Goal: Information Seeking & Learning: Learn about a topic

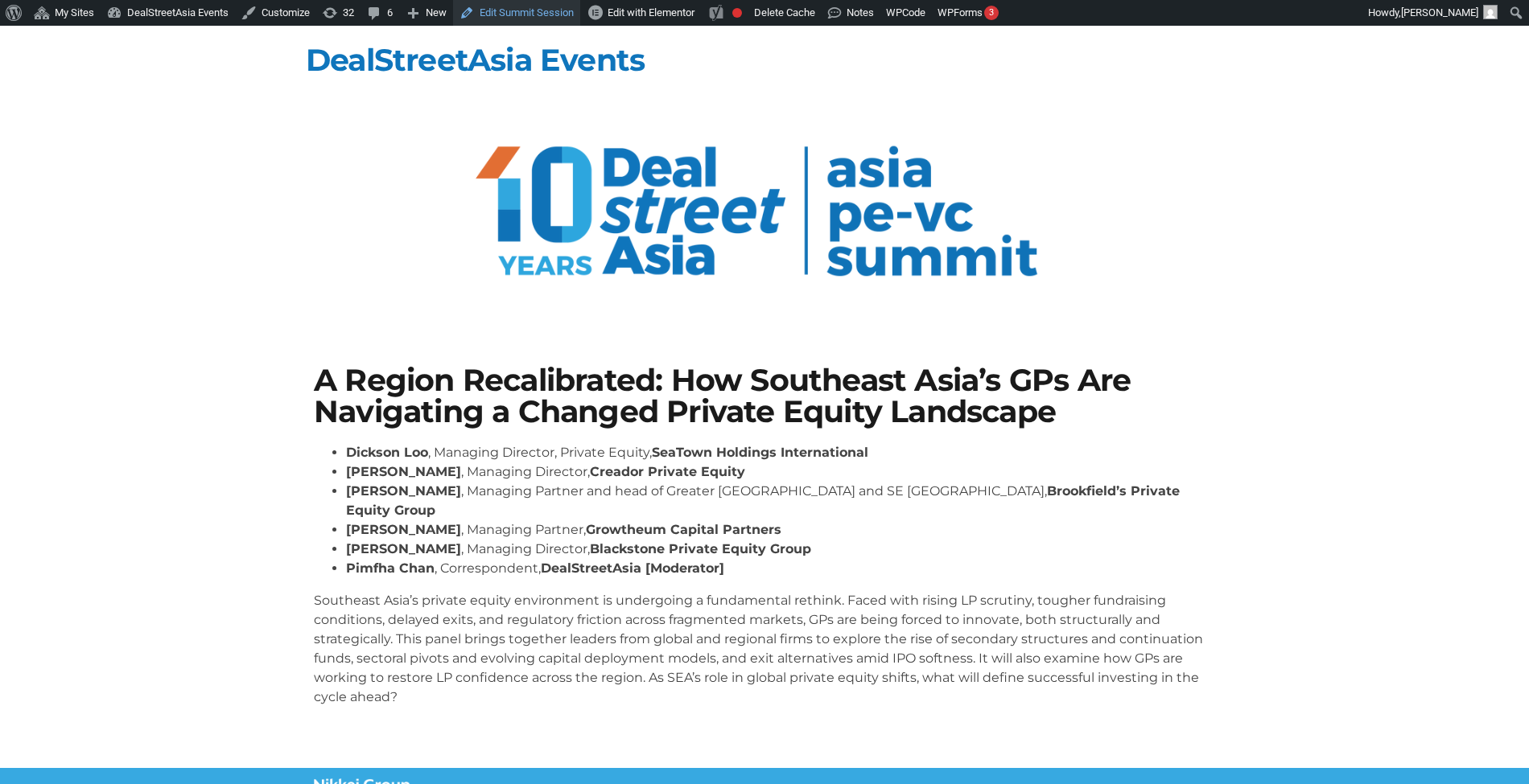
click at [525, 12] on link "Edit Summit Session" at bounding box center [516, 13] width 127 height 26
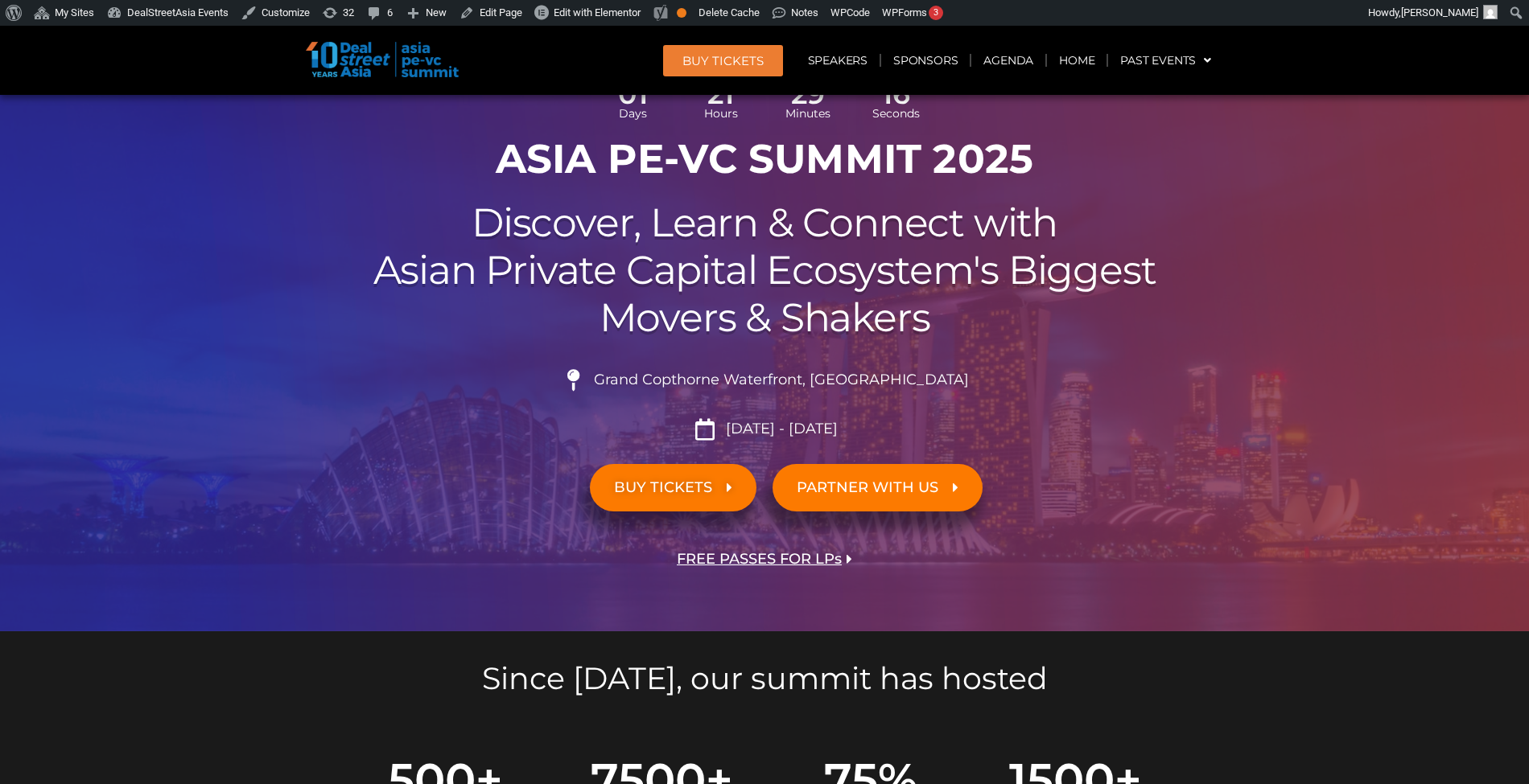
scroll to position [143, 0]
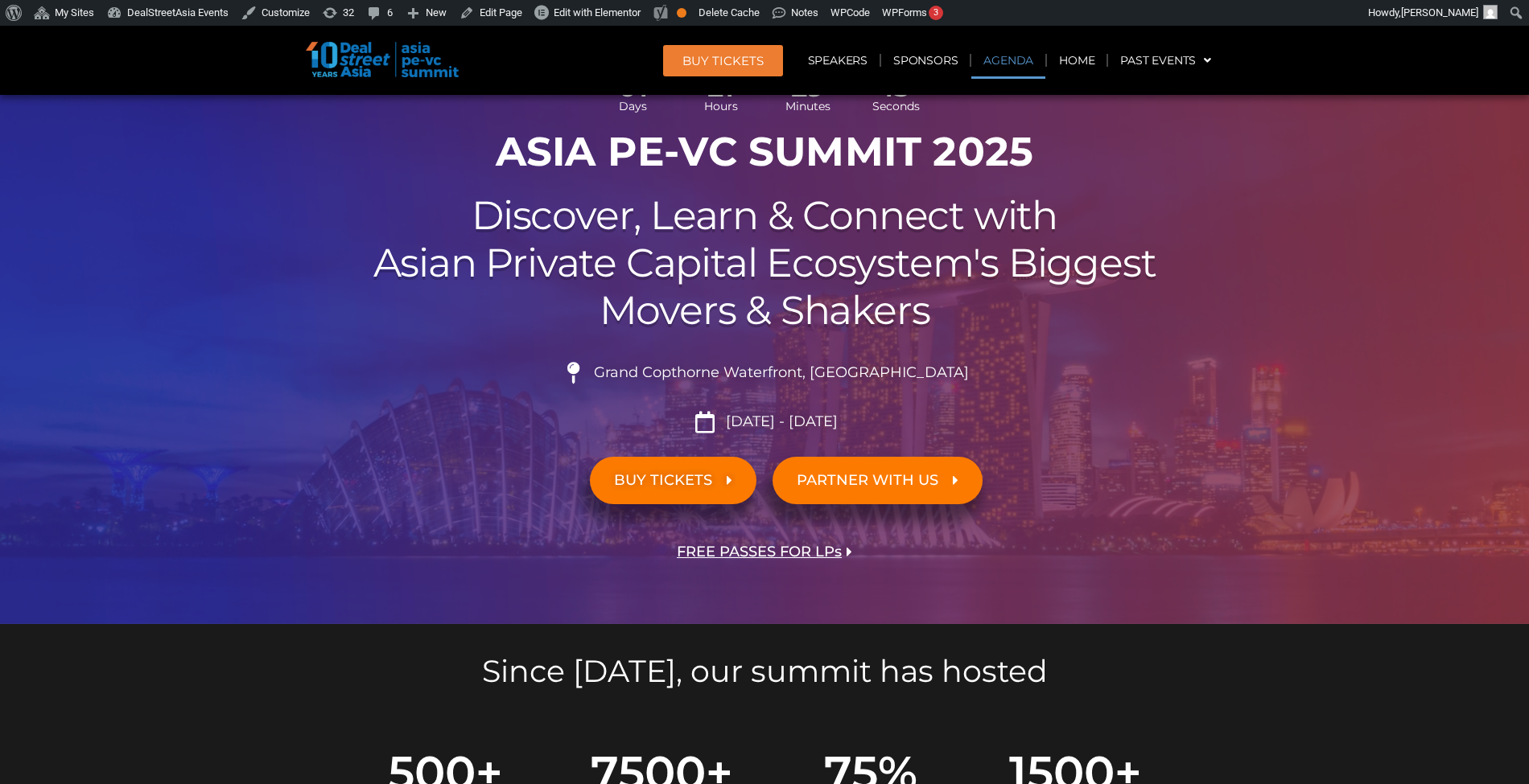
click at [1009, 51] on link "Agenda" at bounding box center [1008, 60] width 74 height 37
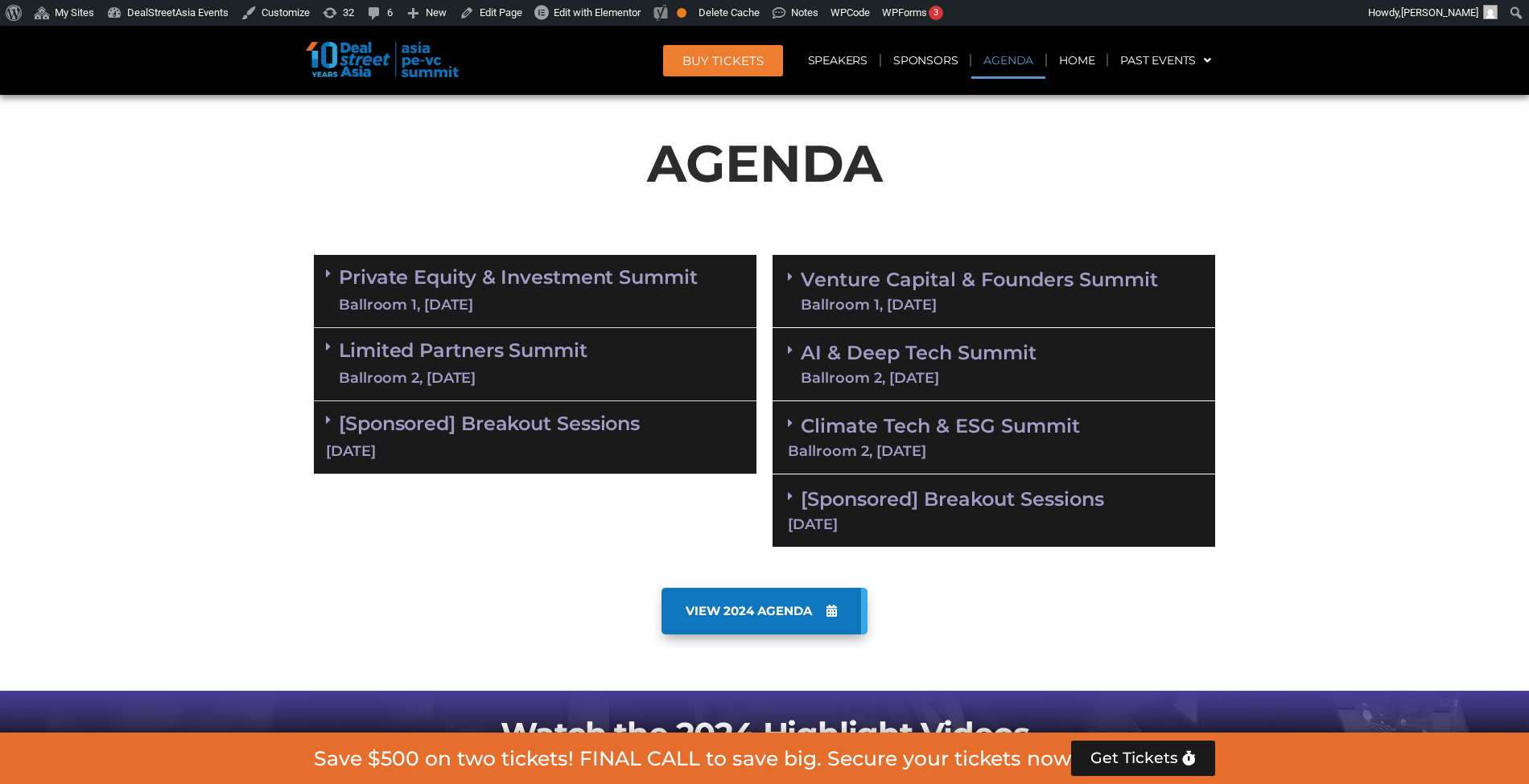
scroll to position [928, 0]
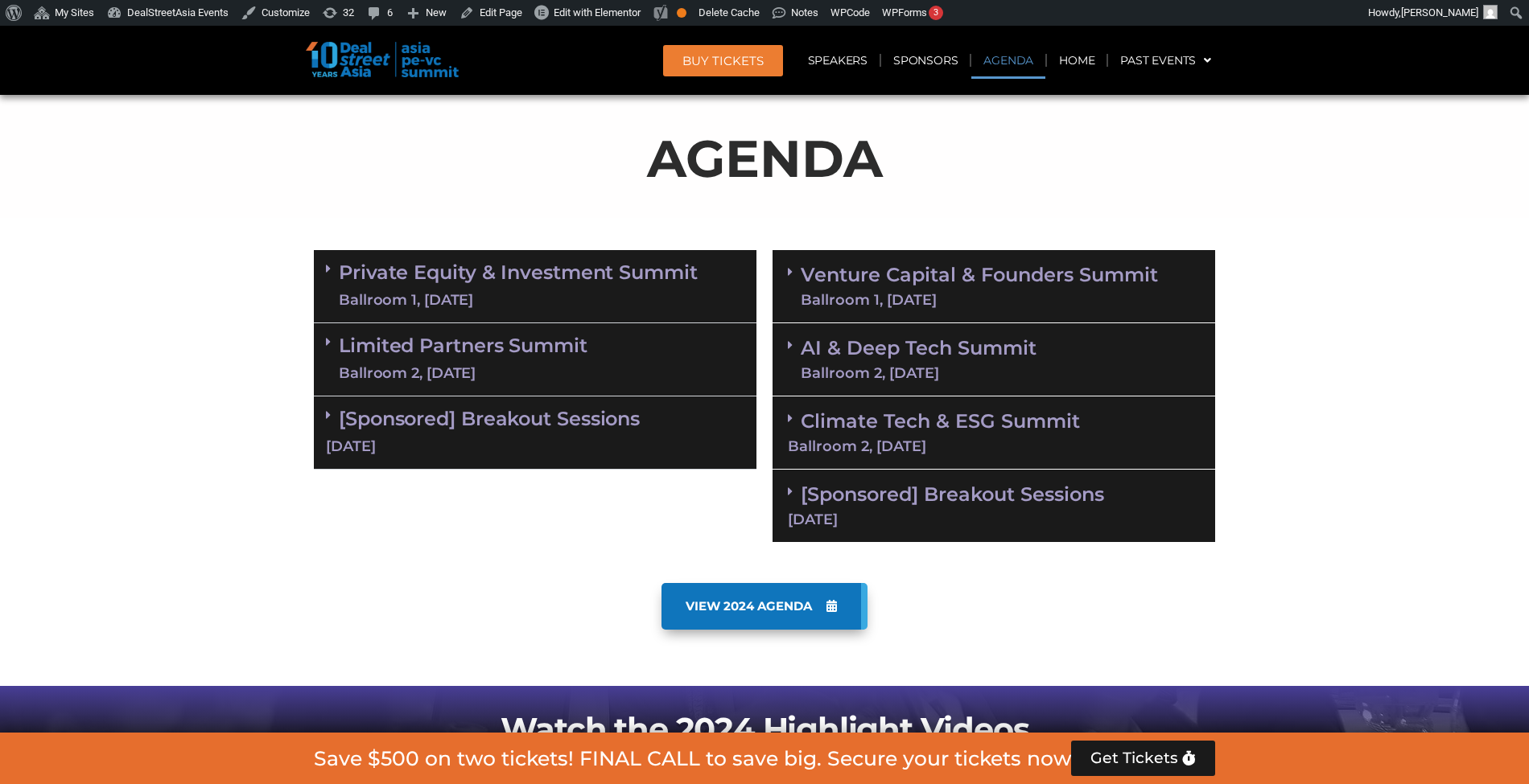
click at [698, 298] on div "Private Equity & Investment Summit Ballroom 1, [DATE]" at bounding box center [535, 287] width 442 height 73
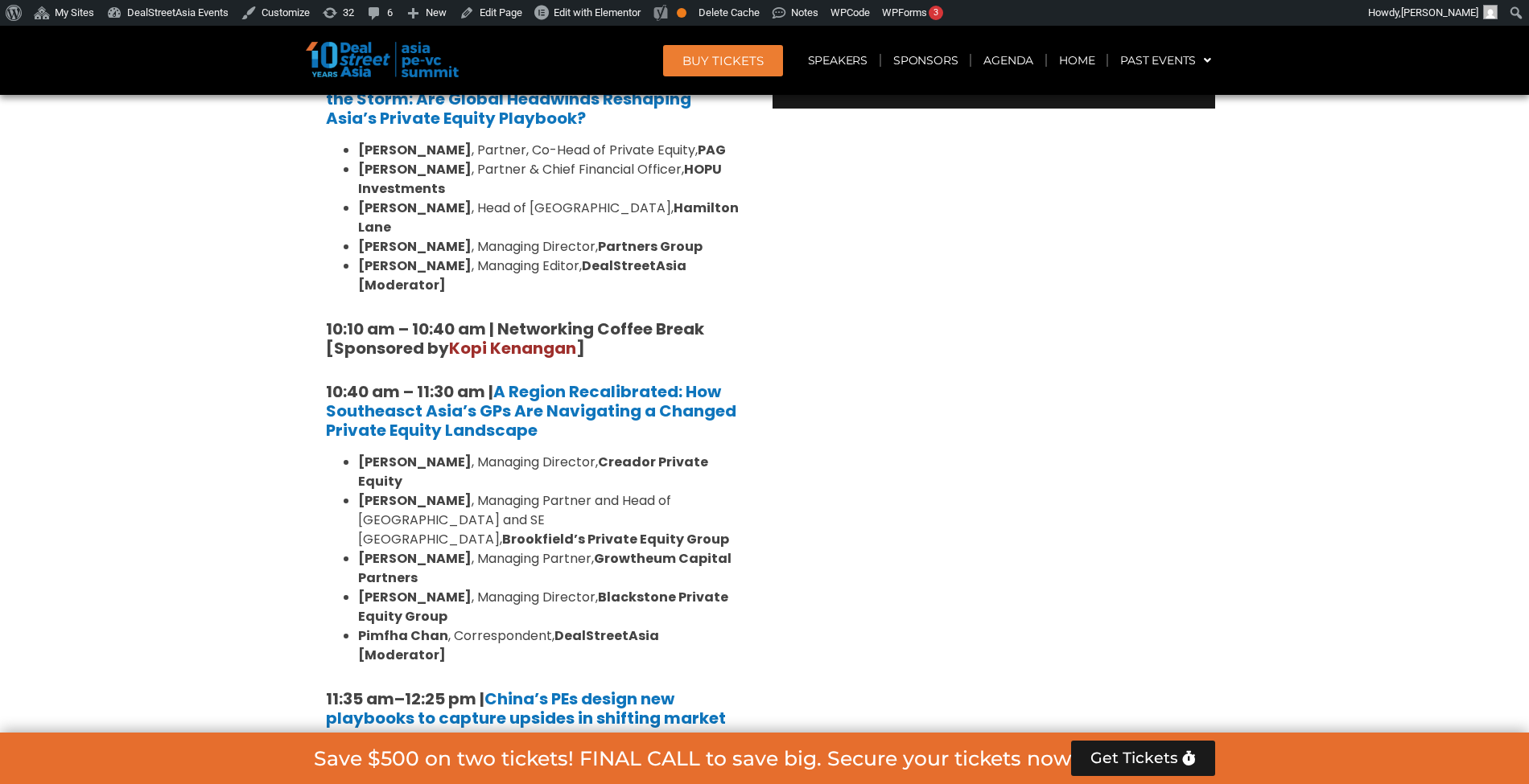
scroll to position [1360, 0]
